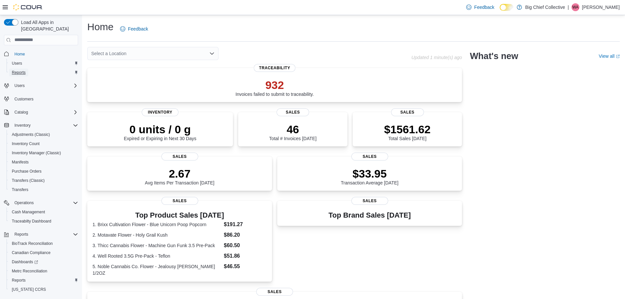
click at [13, 69] on span "Reports" at bounding box center [19, 73] width 14 height 8
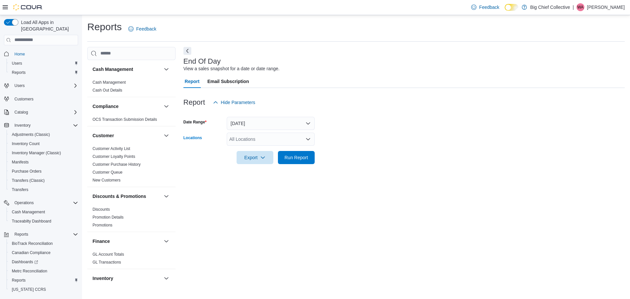
click at [269, 145] on div "All Locations" at bounding box center [271, 139] width 88 height 13
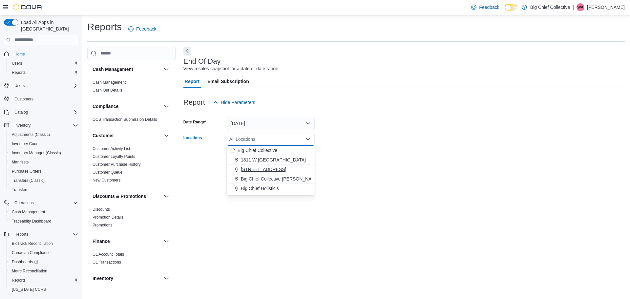
click at [271, 169] on span "[STREET_ADDRESS]" at bounding box center [263, 169] width 45 height 7
click at [363, 131] on form "Date Range [DATE] Locations [STREET_ADDRESS] Combo box. Selected. [STREET_ADDRE…" at bounding box center [405, 136] width 442 height 55
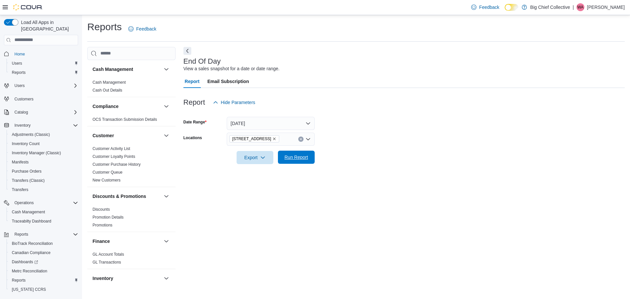
click at [301, 158] on span "Run Report" at bounding box center [297, 157] width 24 height 7
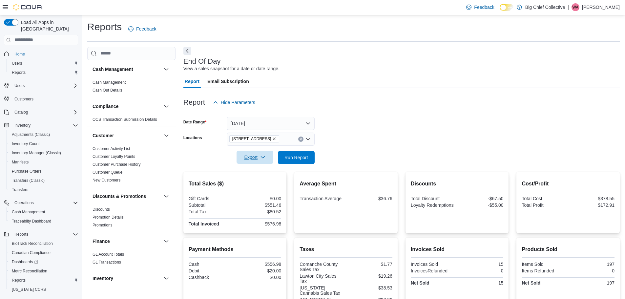
click at [248, 152] on span "Export" at bounding box center [255, 157] width 29 height 13
click at [259, 173] on span "Export to Excel" at bounding box center [256, 170] width 30 height 5
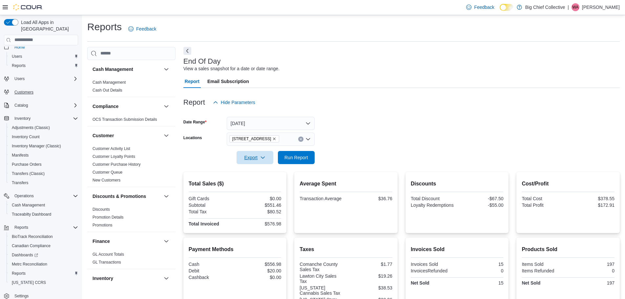
scroll to position [12, 0]
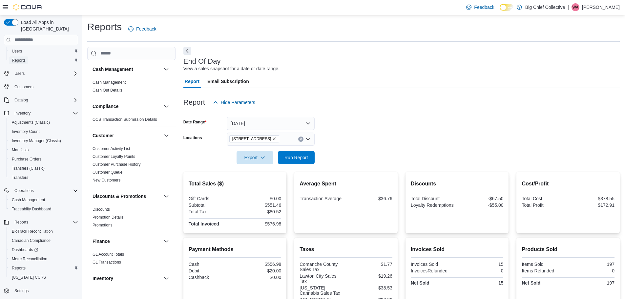
click at [27, 57] on link "Reports" at bounding box center [18, 60] width 19 height 8
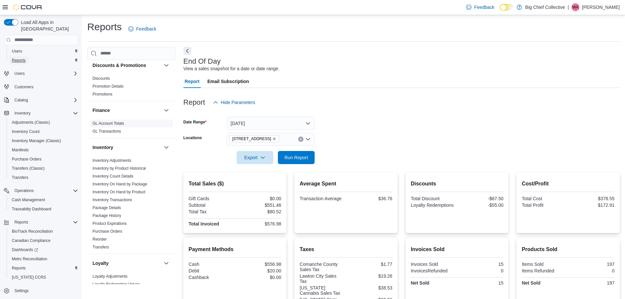
scroll to position [131, 0]
click at [127, 192] on link "Inventory On Hand by Product" at bounding box center [119, 191] width 53 height 5
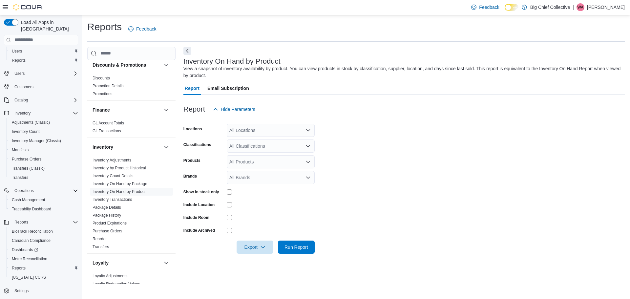
click at [266, 129] on div "All Locations" at bounding box center [271, 130] width 88 height 13
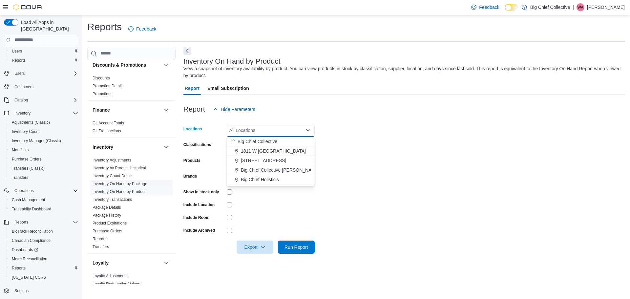
click at [141, 183] on link "Inventory On Hand by Package" at bounding box center [120, 184] width 55 height 5
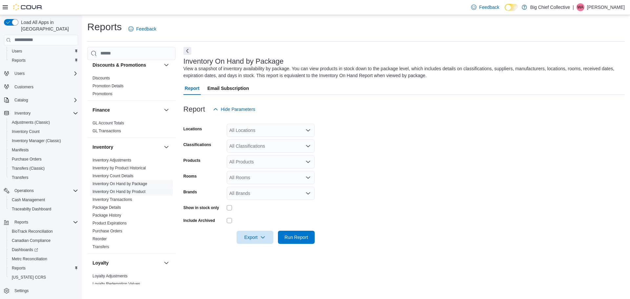
click at [140, 193] on link "Inventory On Hand by Product" at bounding box center [119, 191] width 53 height 5
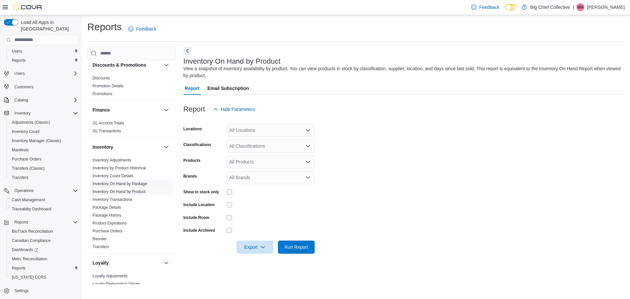
click at [139, 182] on link "Inventory On Hand by Package" at bounding box center [120, 184] width 55 height 5
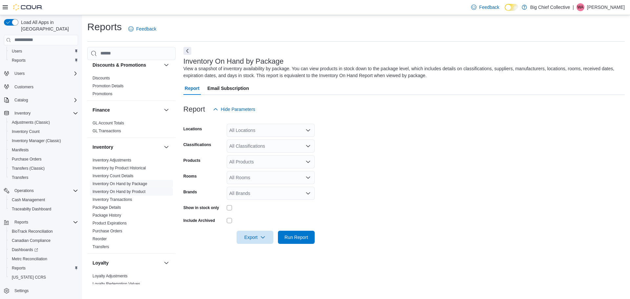
click at [141, 192] on link "Inventory On Hand by Product" at bounding box center [119, 191] width 53 height 5
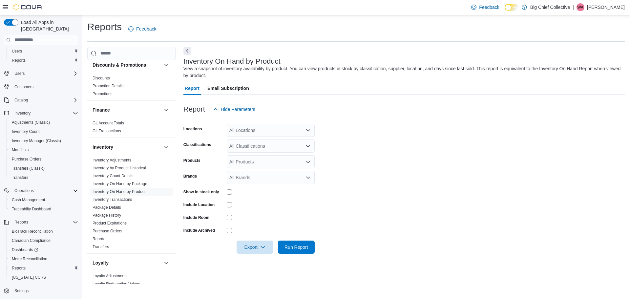
click at [276, 126] on div "All Locations" at bounding box center [271, 130] width 88 height 13
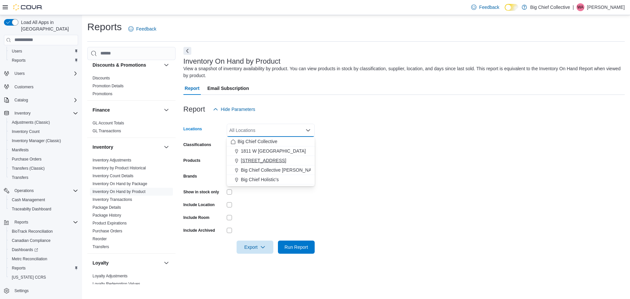
click at [267, 158] on span "[STREET_ADDRESS]" at bounding box center [263, 160] width 45 height 7
click at [343, 132] on form "Locations [STREET_ADDRESS] Selected. [STREET_ADDRESS]. Press Backspace to delet…" at bounding box center [405, 185] width 442 height 138
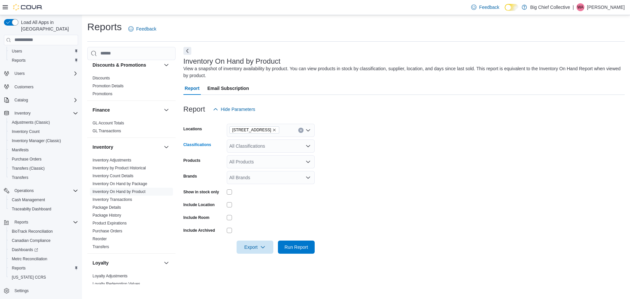
click at [269, 144] on div "All Classifications" at bounding box center [271, 146] width 88 height 13
click at [342, 144] on form "Locations [STREET_ADDRESS] Classifications All Classifications Combo box. Selec…" at bounding box center [405, 185] width 442 height 138
click at [283, 244] on span "Run Report" at bounding box center [296, 246] width 29 height 13
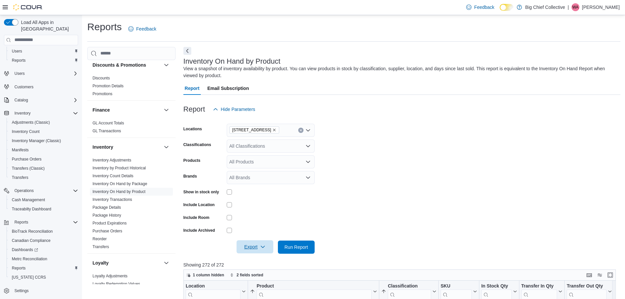
click at [249, 247] on span "Export" at bounding box center [255, 246] width 29 height 13
click at [250, 211] on button "Export to Excel" at bounding box center [255, 207] width 37 height 13
